Goal: Task Accomplishment & Management: Complete application form

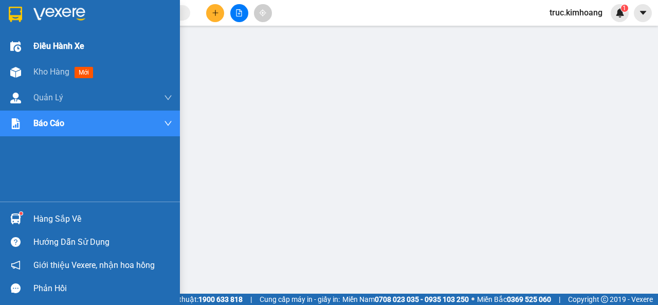
click at [26, 70] on div "Kho hàng mới" at bounding box center [90, 72] width 180 height 26
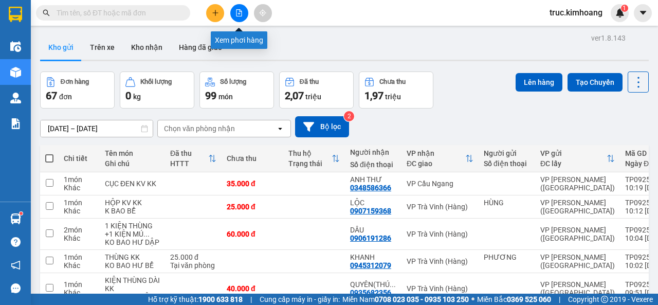
click at [236, 12] on icon "file-add" at bounding box center [239, 12] width 7 height 7
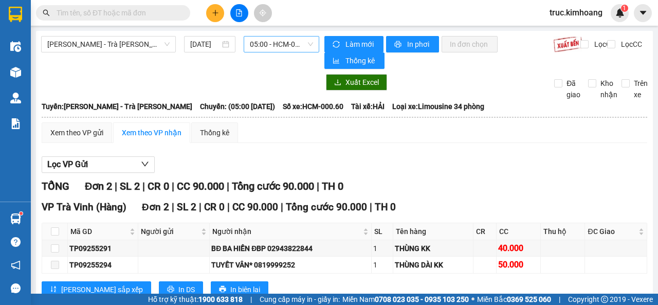
click at [266, 45] on span "05:00 - HCM-000.60" at bounding box center [281, 44] width 63 height 15
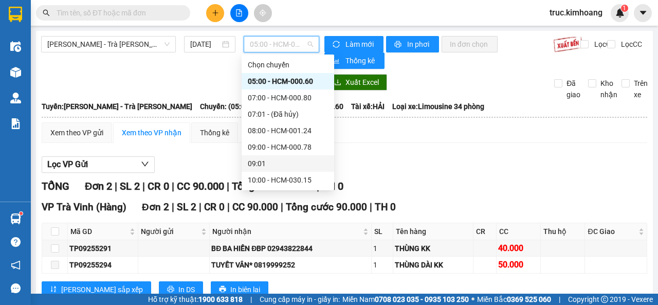
scroll to position [103, 0]
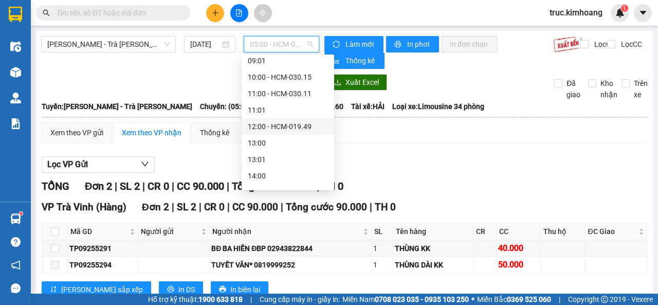
click at [285, 126] on div "12:00 - HCM-019.49" at bounding box center [288, 126] width 80 height 11
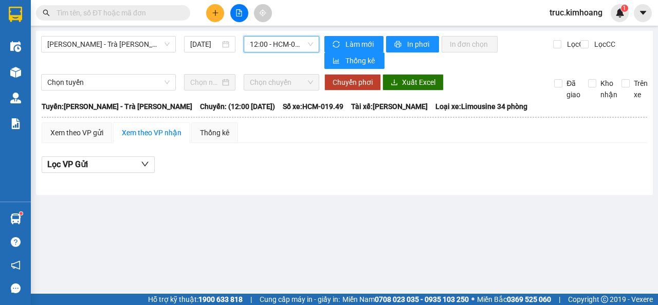
click at [276, 46] on span "12:00 - HCM-019.49" at bounding box center [281, 44] width 63 height 15
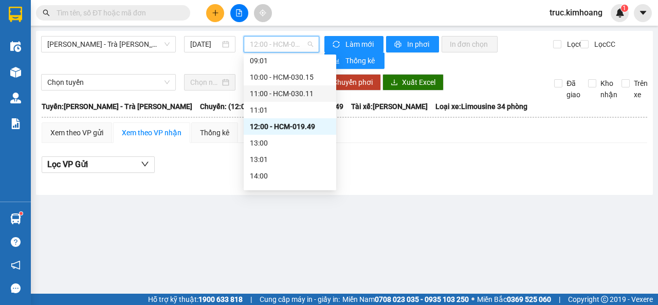
click at [291, 96] on div "11:00 - HCM-030.11" at bounding box center [290, 93] width 80 height 11
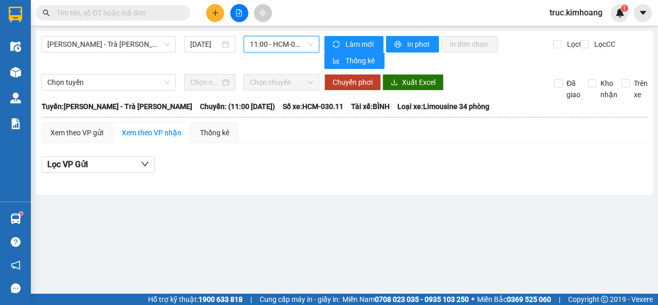
click at [279, 44] on span "11:00 - HCM-030.11" at bounding box center [281, 44] width 63 height 15
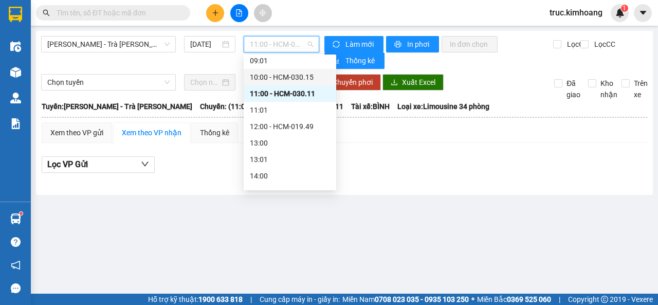
click at [295, 79] on div "10:00 - HCM-030.15" at bounding box center [290, 76] width 80 height 11
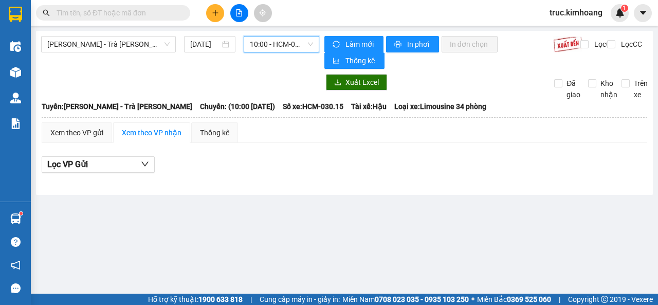
click at [288, 51] on span "10:00 - HCM-030.15" at bounding box center [281, 44] width 63 height 15
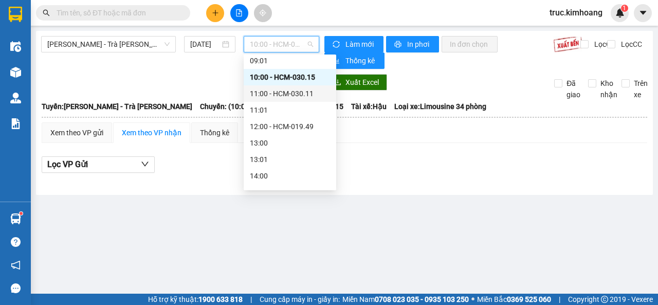
scroll to position [51, 0]
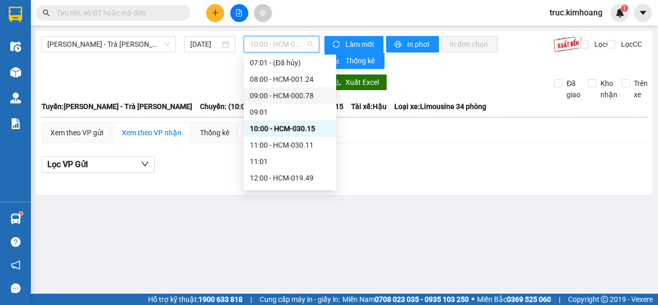
click at [287, 89] on div "09:00 - HCM-000.78" at bounding box center [290, 95] width 93 height 16
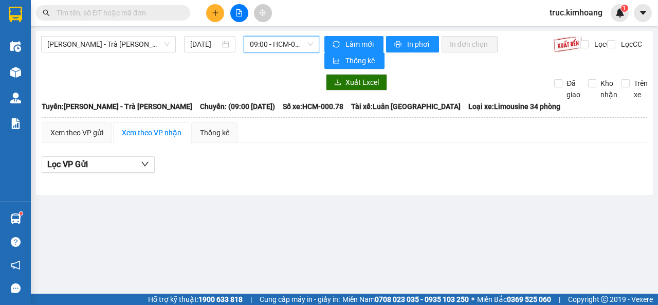
click at [285, 45] on span "09:00 - HCM-000.78" at bounding box center [281, 44] width 63 height 15
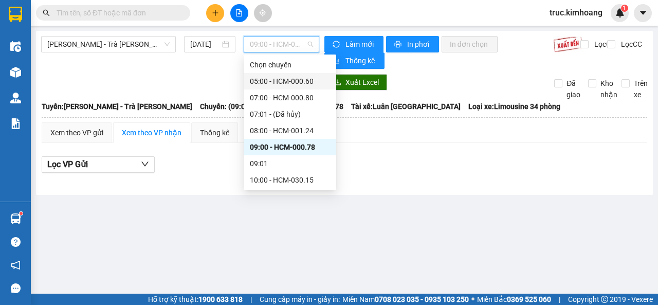
click at [288, 82] on div "05:00 - HCM-000.60" at bounding box center [290, 81] width 80 height 11
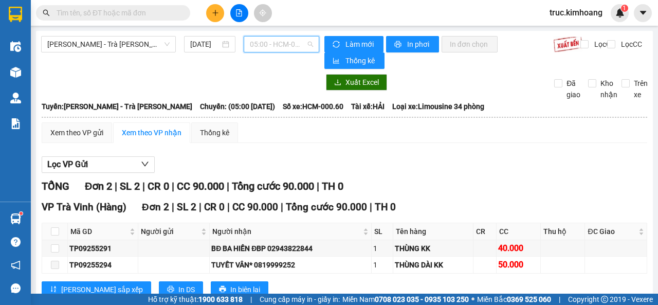
click at [294, 48] on span "05:00 - HCM-000.60" at bounding box center [281, 44] width 63 height 15
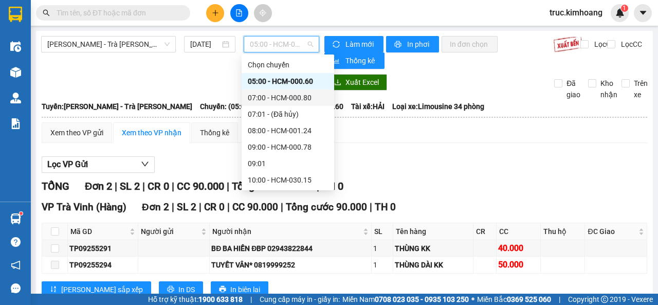
click at [283, 99] on div "07:00 - HCM-000.80" at bounding box center [288, 97] width 80 height 11
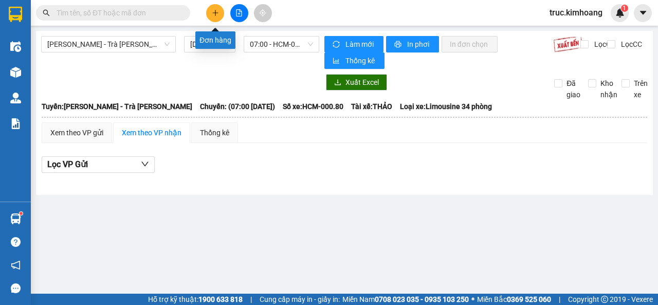
click at [220, 10] on button at bounding box center [215, 13] width 18 height 18
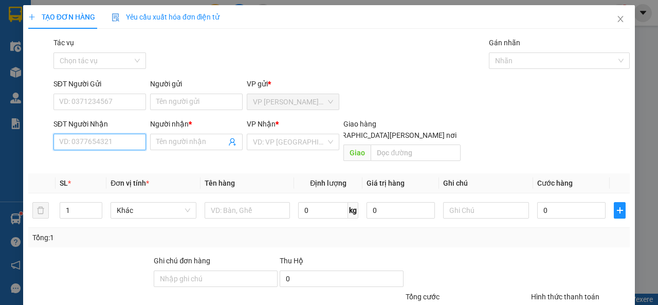
click at [105, 134] on input "SĐT Người Nhận" at bounding box center [99, 142] width 93 height 16
type input "0965486363"
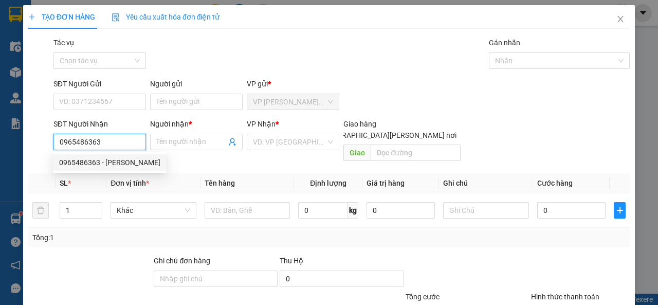
click at [115, 163] on div "0965486363 - [PERSON_NAME]" at bounding box center [109, 162] width 101 height 11
type input "ANH HIẾU"
type input "1"
type input "30.000"
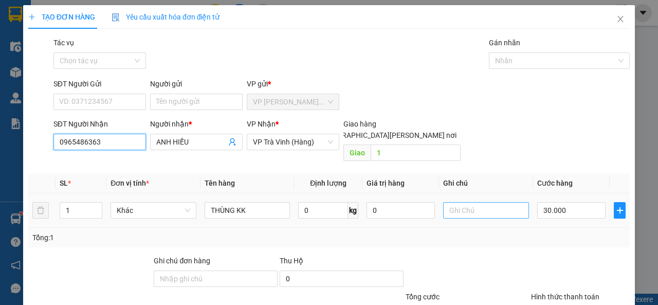
type input "0965486363"
click at [494, 204] on input "text" at bounding box center [486, 210] width 86 height 16
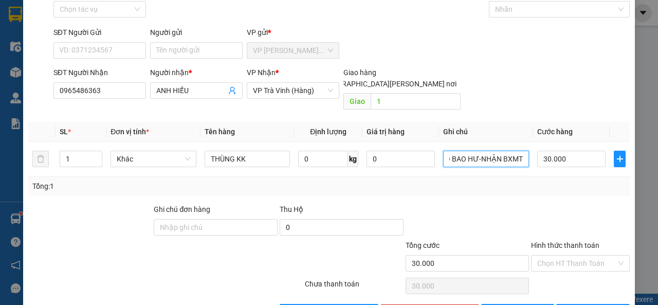
scroll to position [76, 0]
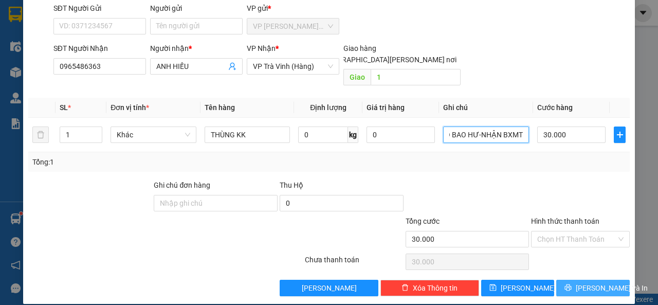
type input "KO BAO HƯ-NHẬN BXMT"
click at [576, 280] on button "[PERSON_NAME] và In" at bounding box center [593, 288] width 74 height 16
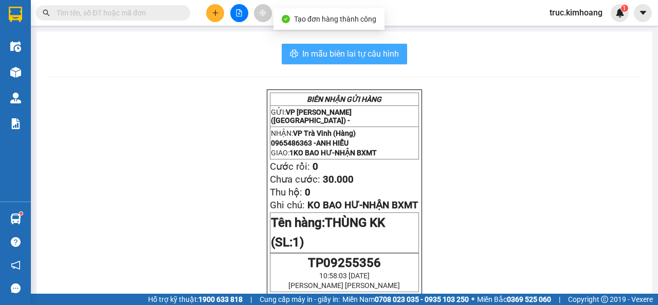
click at [342, 59] on span "In mẫu biên lai tự cấu hình" at bounding box center [350, 53] width 97 height 13
click at [364, 58] on span "In mẫu biên lai tự cấu hình" at bounding box center [350, 53] width 97 height 13
